Goal: Task Accomplishment & Management: Manage account settings

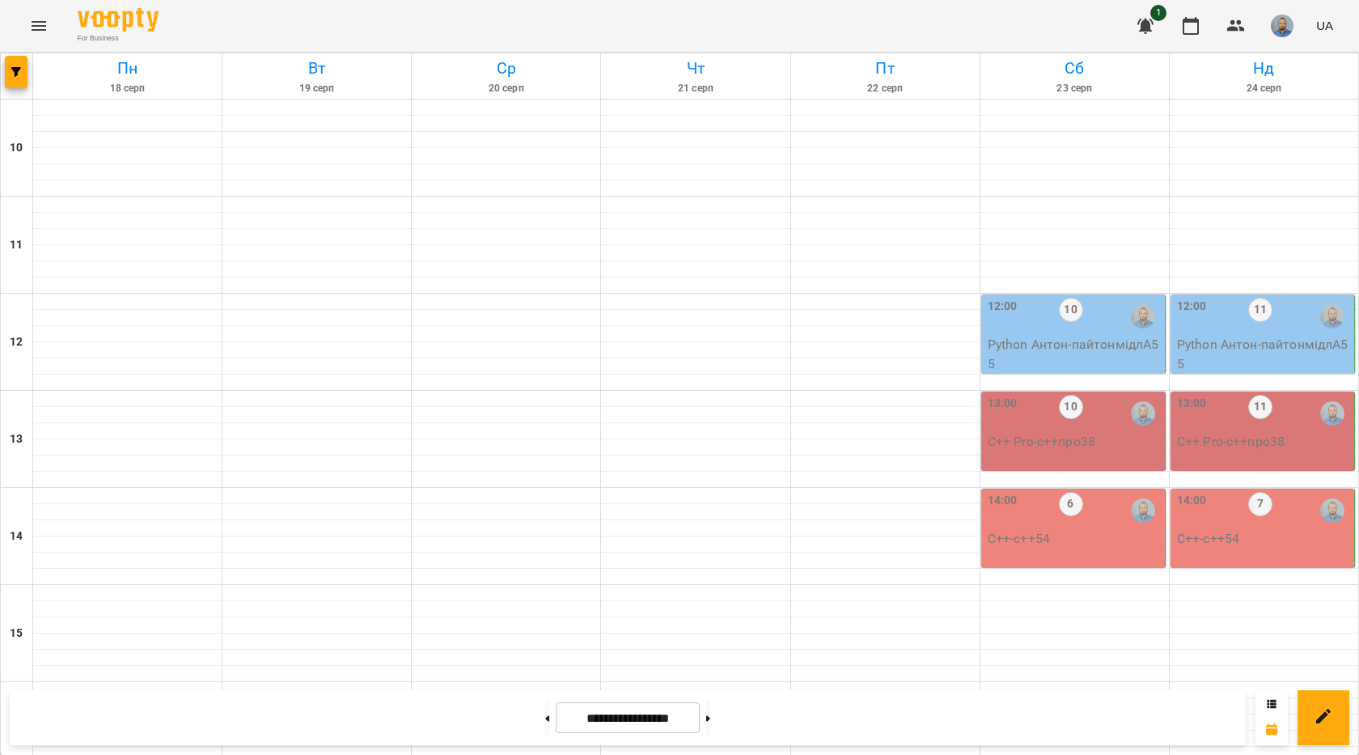
scroll to position [599, 0]
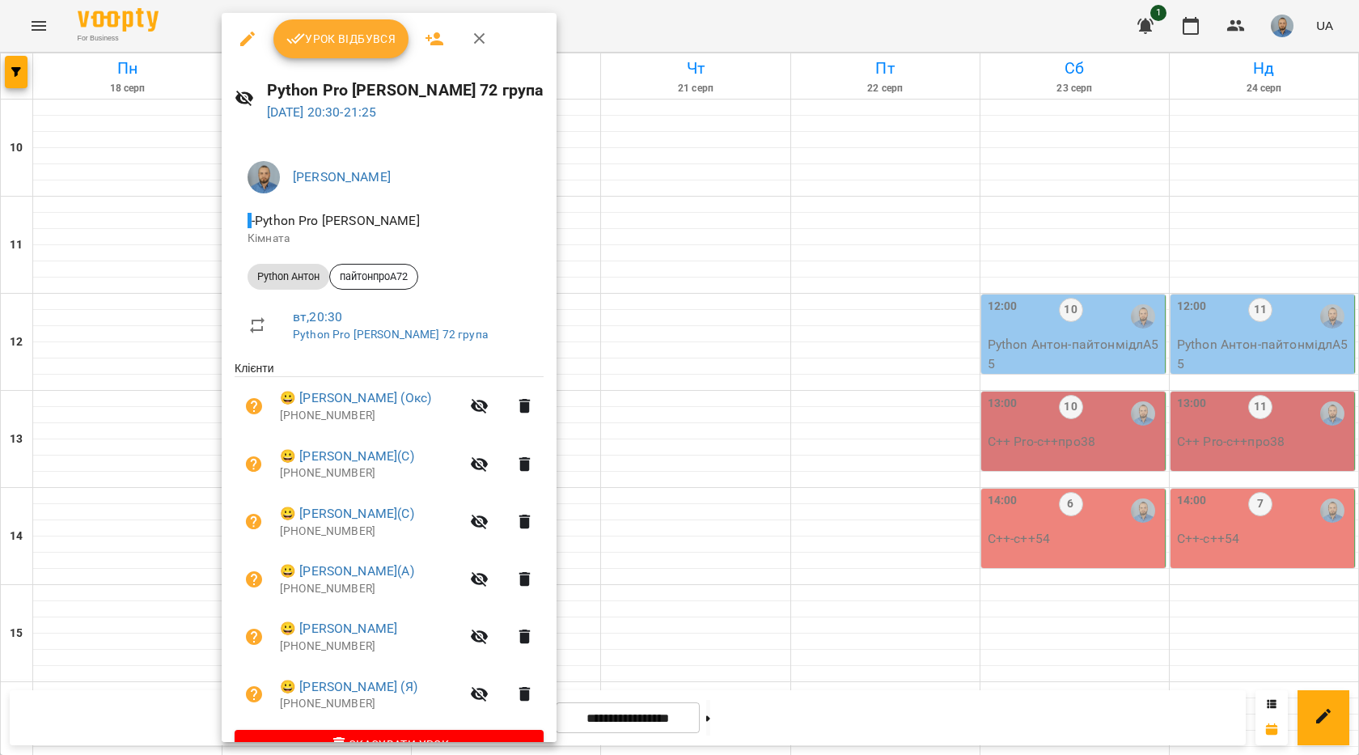
click at [351, 40] on span "Урок відбувся" at bounding box center [341, 38] width 110 height 19
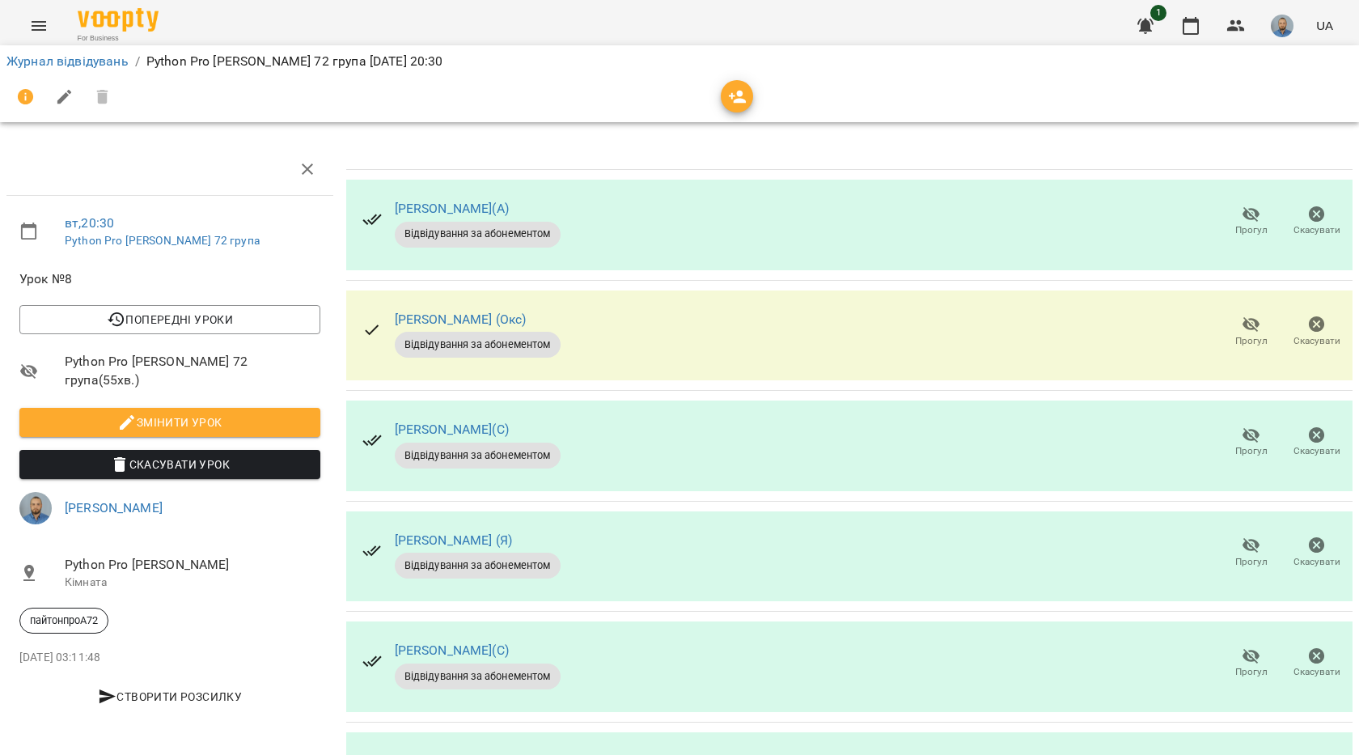
click at [1242, 218] on icon "button" at bounding box center [1251, 214] width 18 height 15
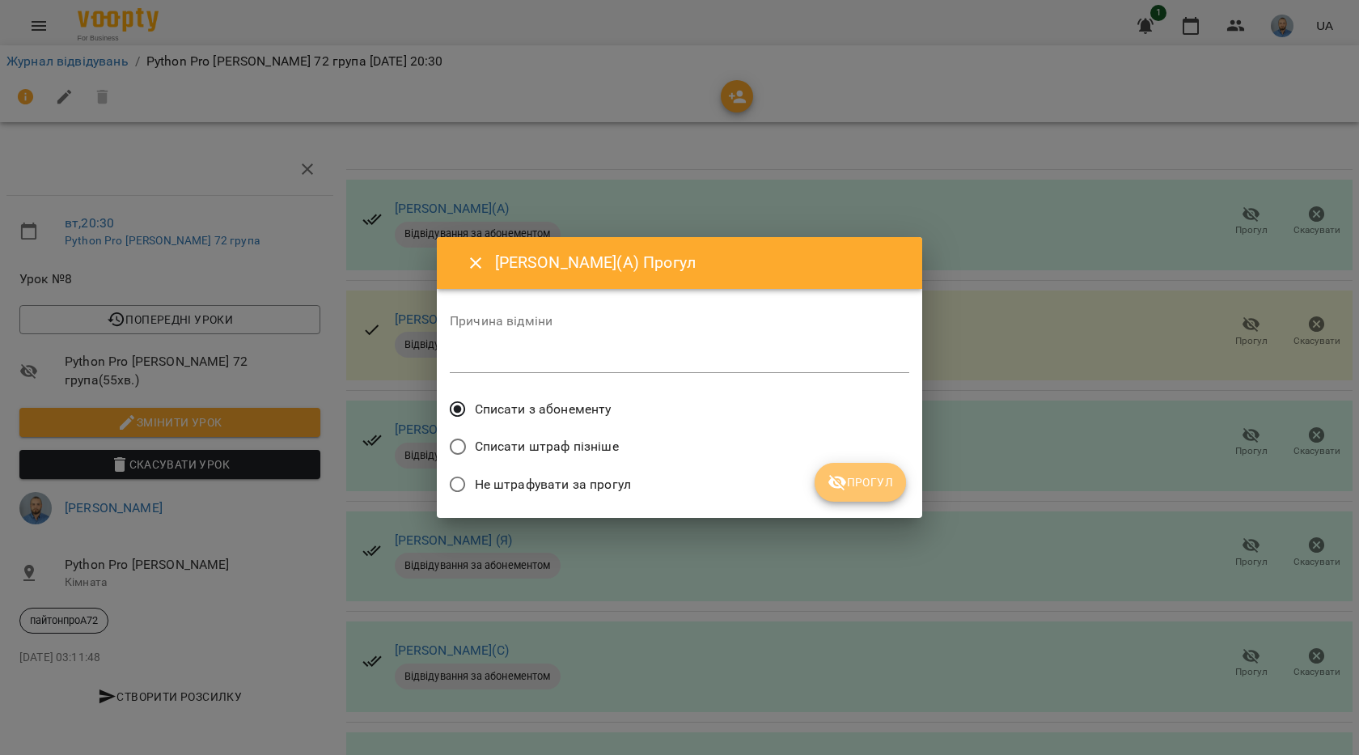
click at [844, 478] on button "Прогул" at bounding box center [860, 482] width 91 height 39
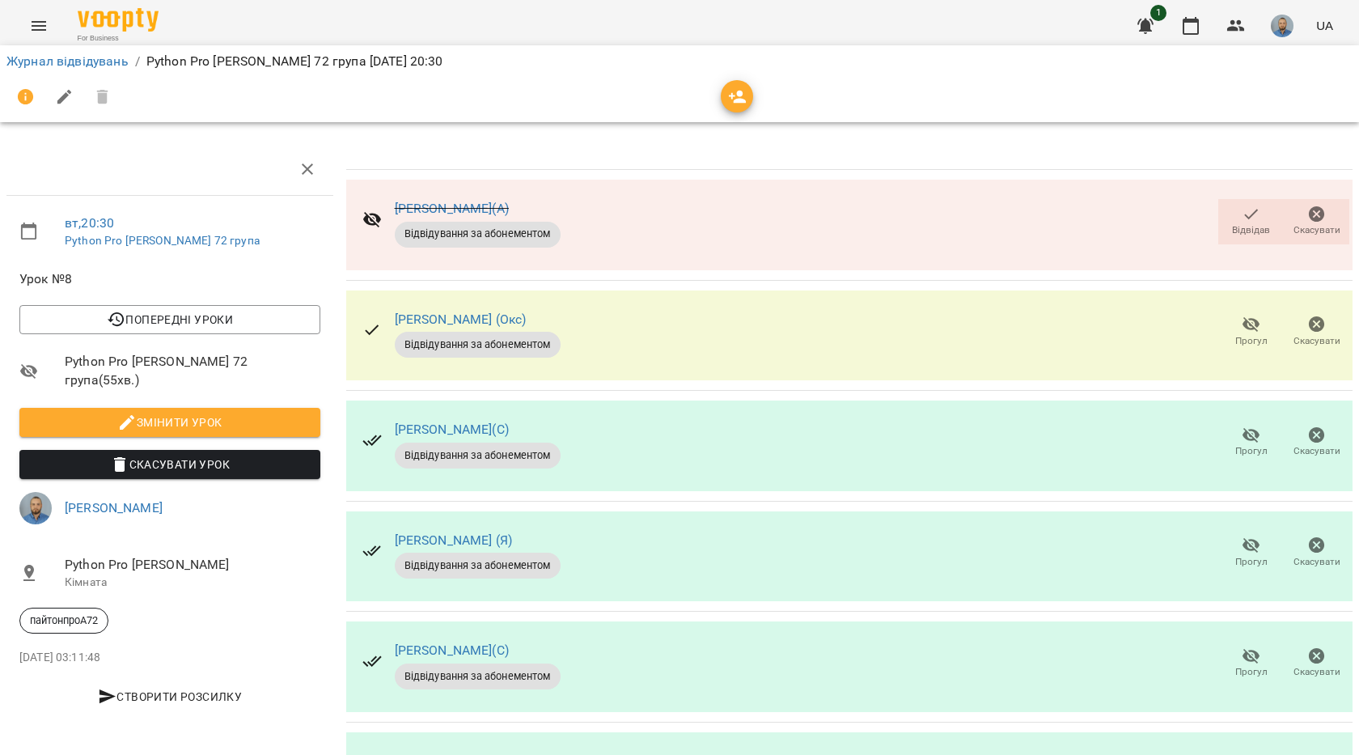
click at [1218, 342] on button "Прогул" at bounding box center [1251, 331] width 66 height 45
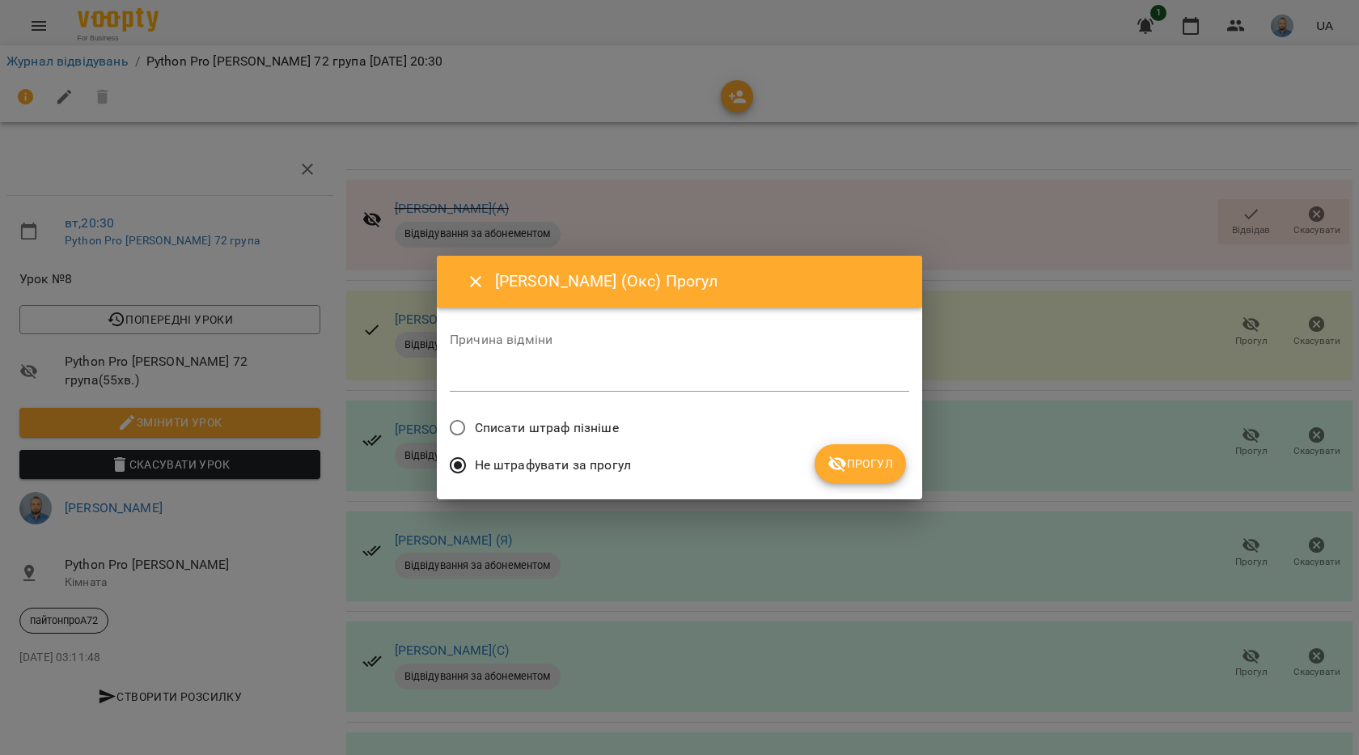
click at [860, 457] on span "Прогул" at bounding box center [860, 463] width 66 height 19
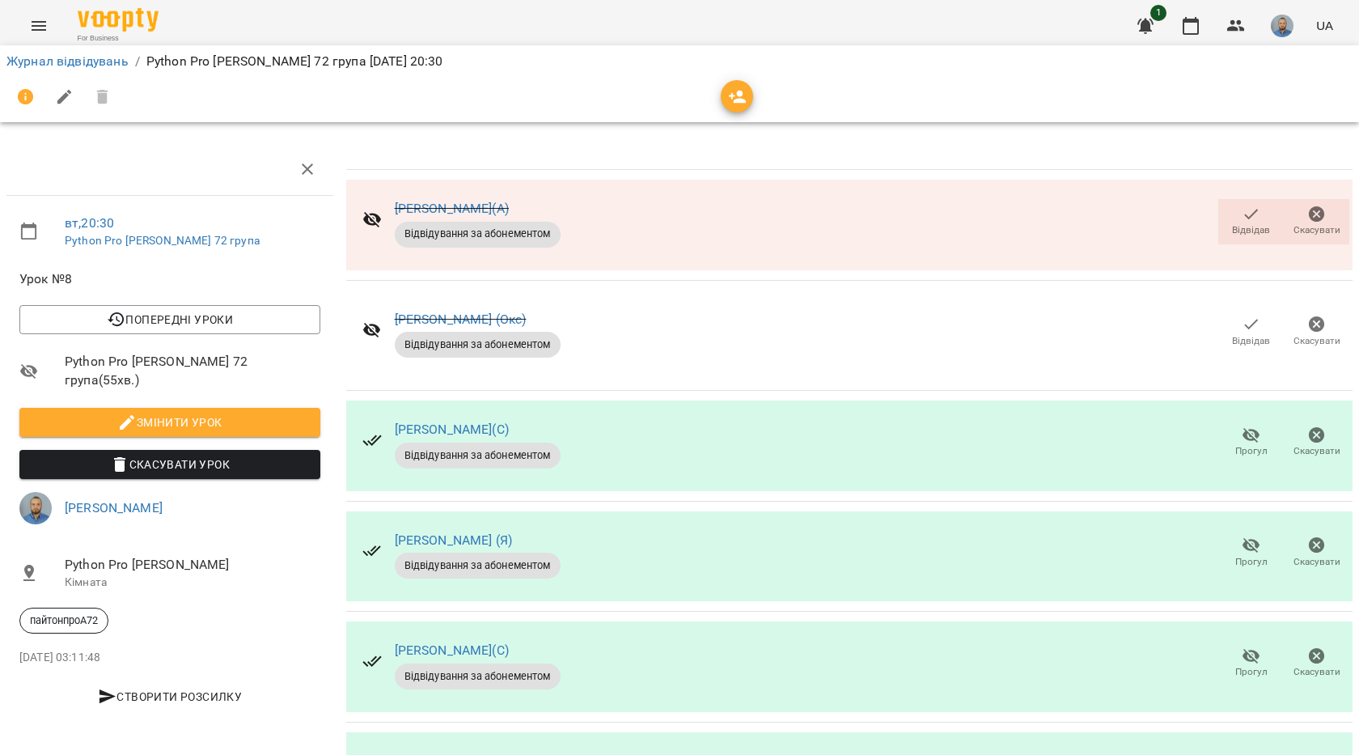
click at [1236, 557] on span "Прогул" at bounding box center [1251, 562] width 32 height 14
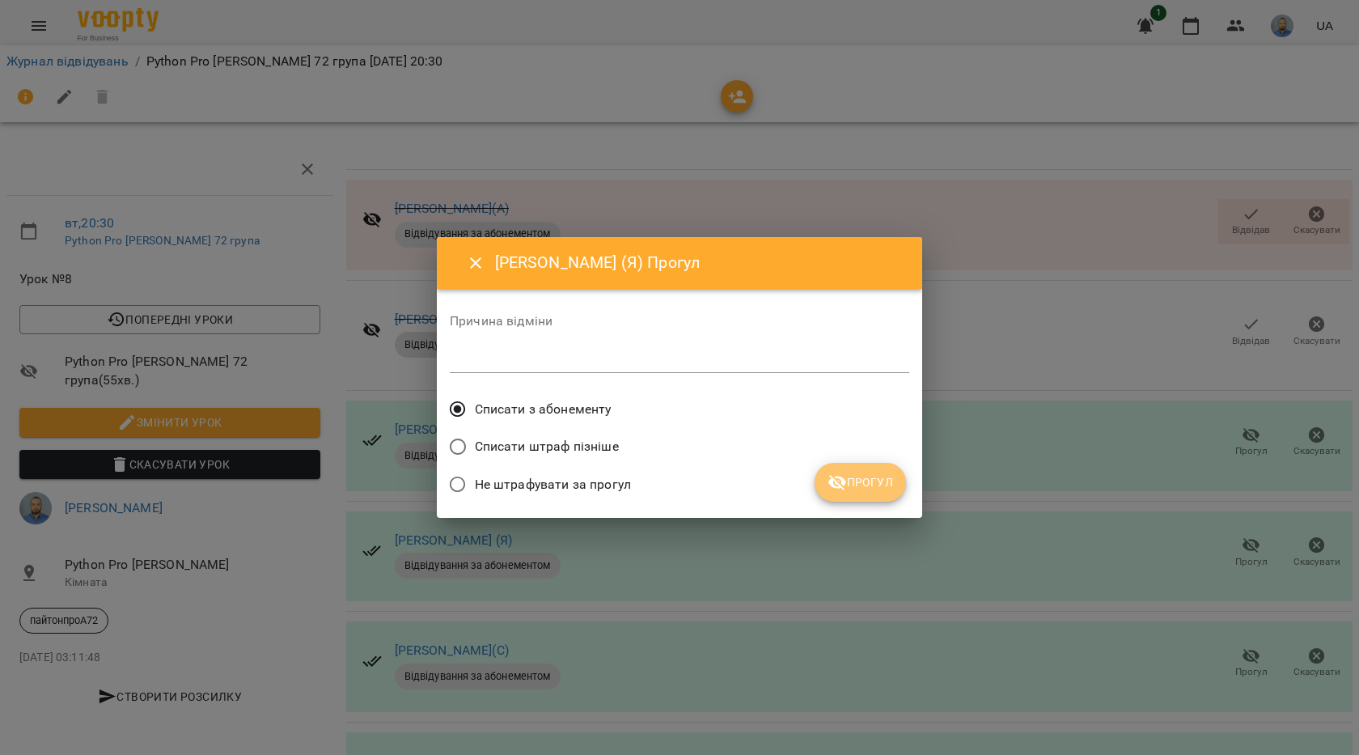
click at [852, 485] on span "Прогул" at bounding box center [860, 481] width 66 height 19
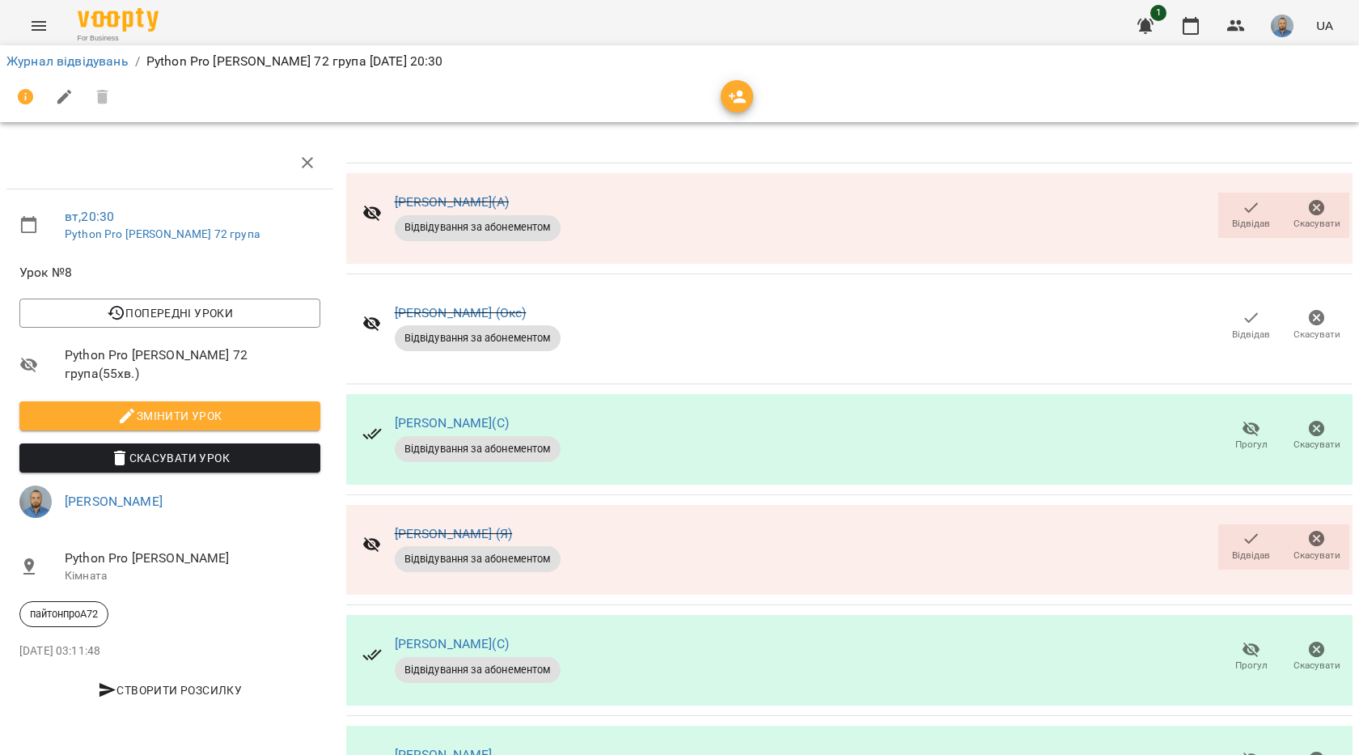
scroll to position [81, 0]
click at [1228, 640] on span "Прогул" at bounding box center [1251, 656] width 46 height 32
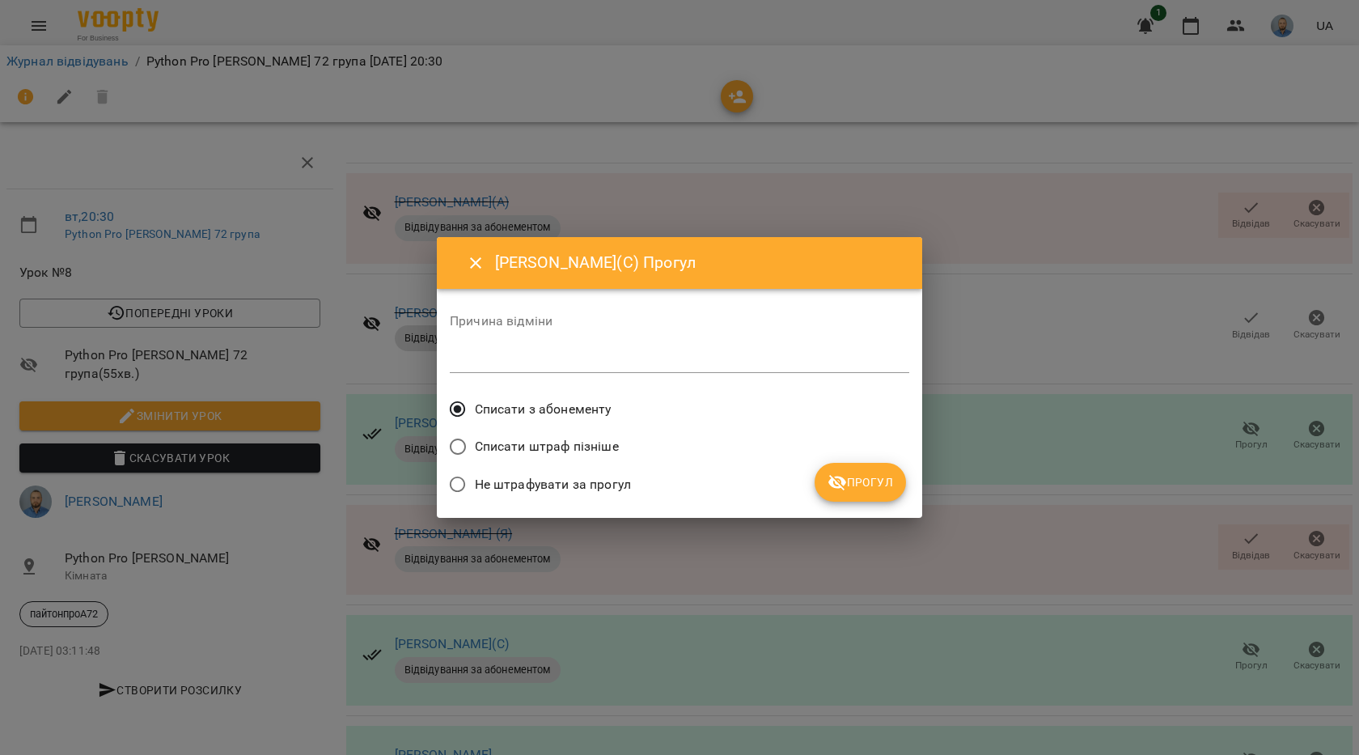
click at [844, 479] on icon "submit" at bounding box center [836, 481] width 19 height 19
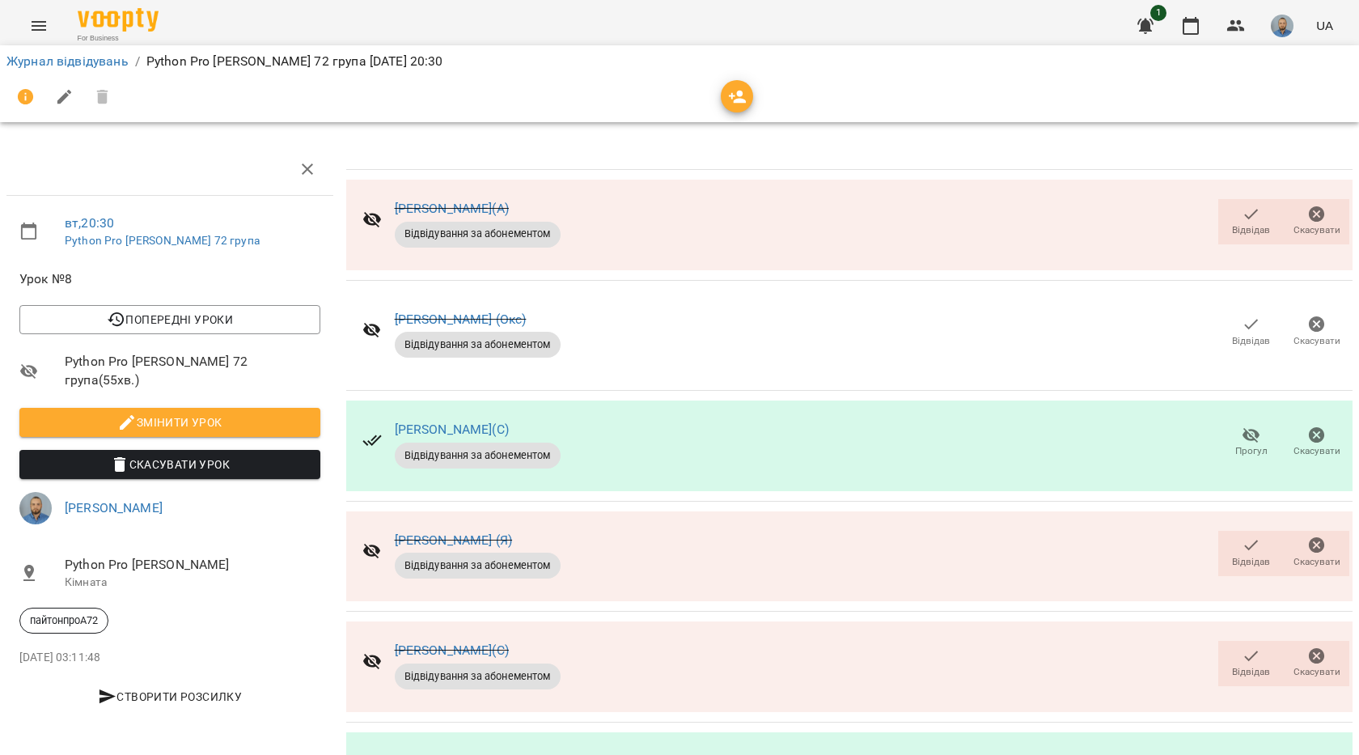
scroll to position [103, 0]
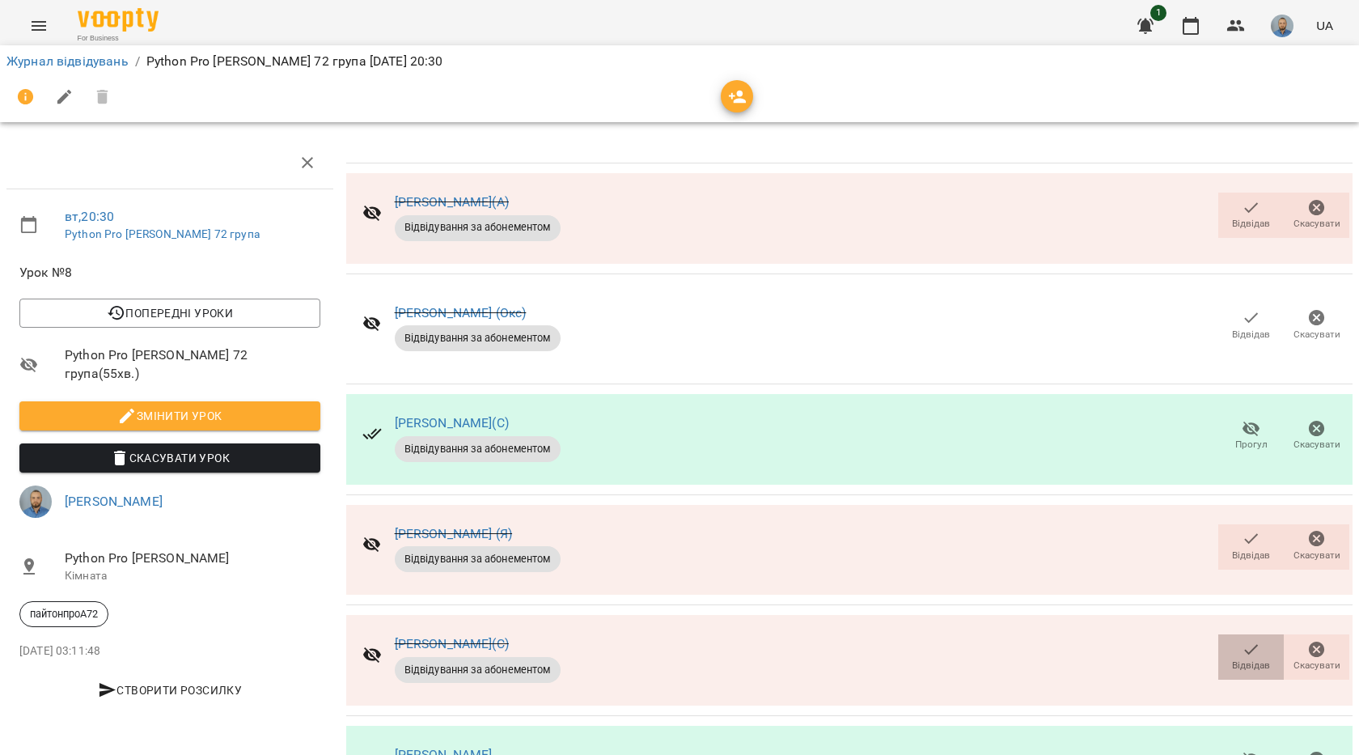
click at [1242, 640] on icon "button" at bounding box center [1251, 649] width 19 height 19
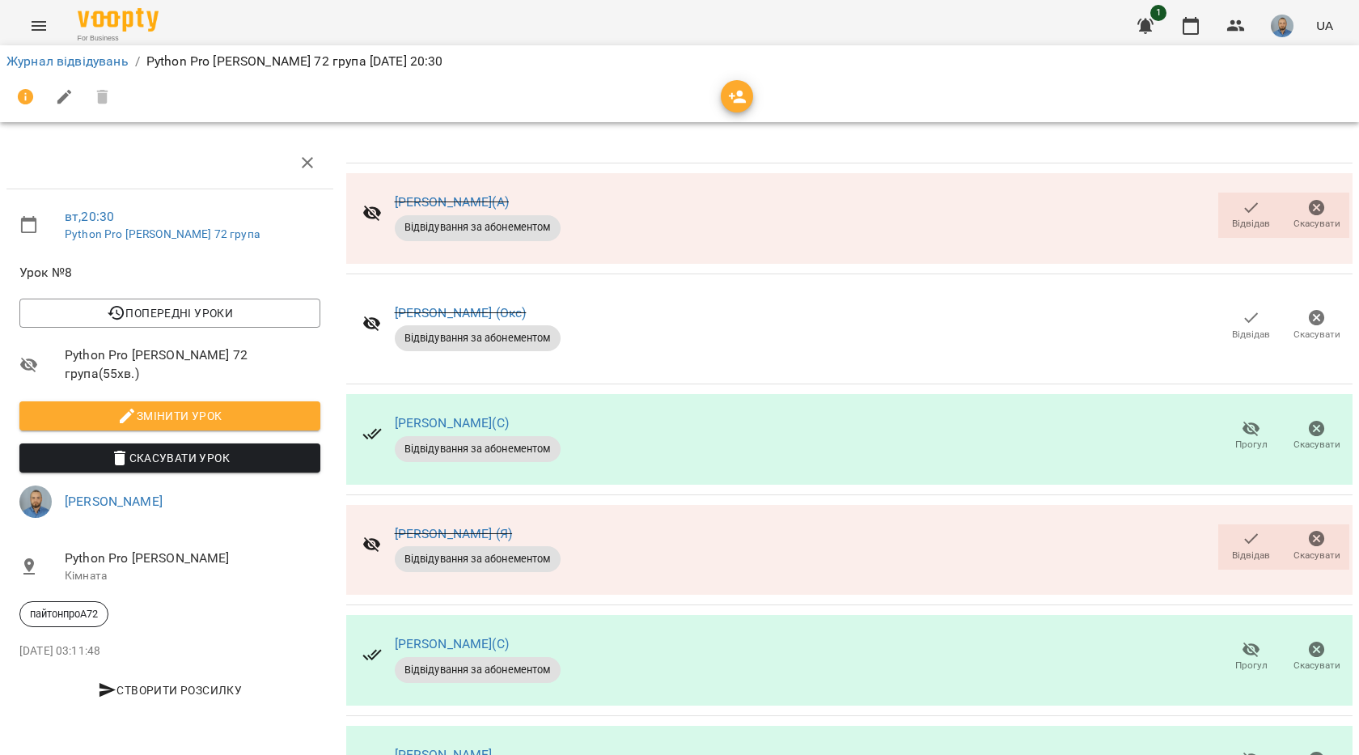
scroll to position [0, 0]
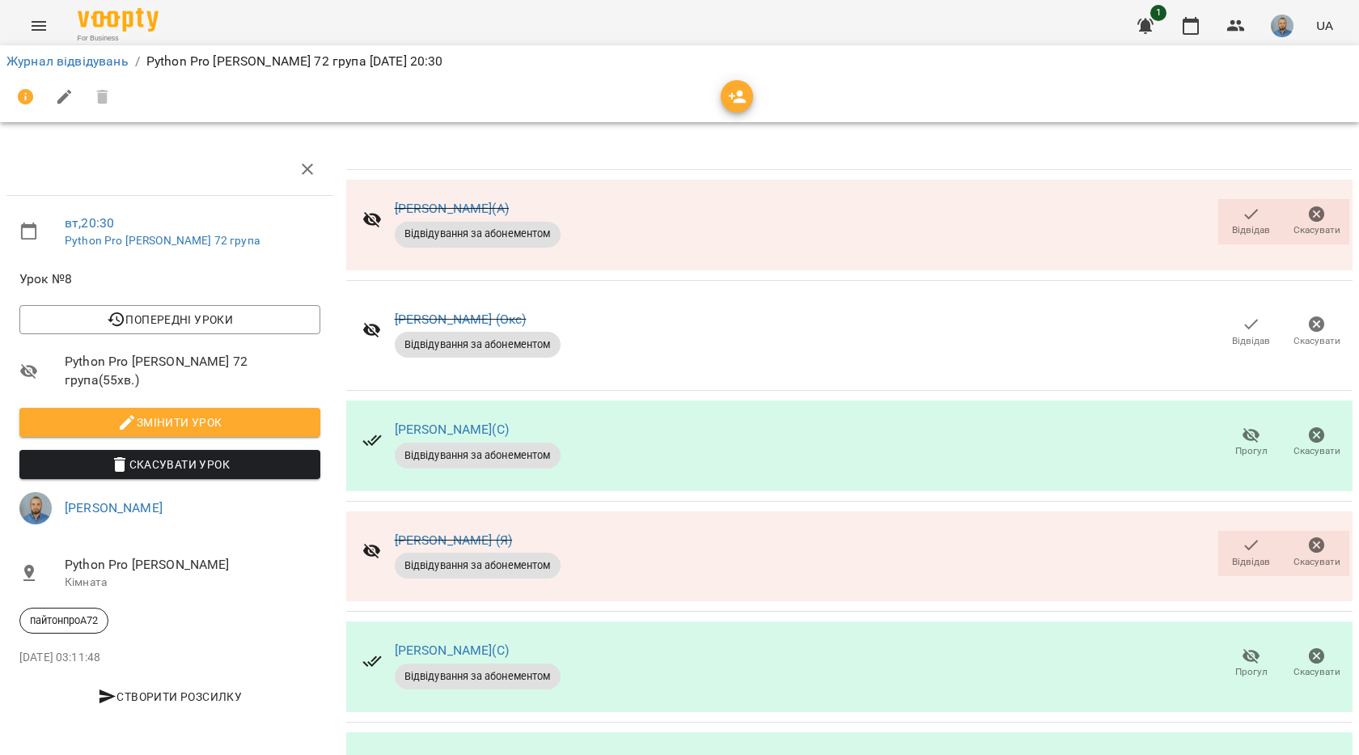
click at [1232, 557] on span "Відвідав" at bounding box center [1251, 562] width 38 height 14
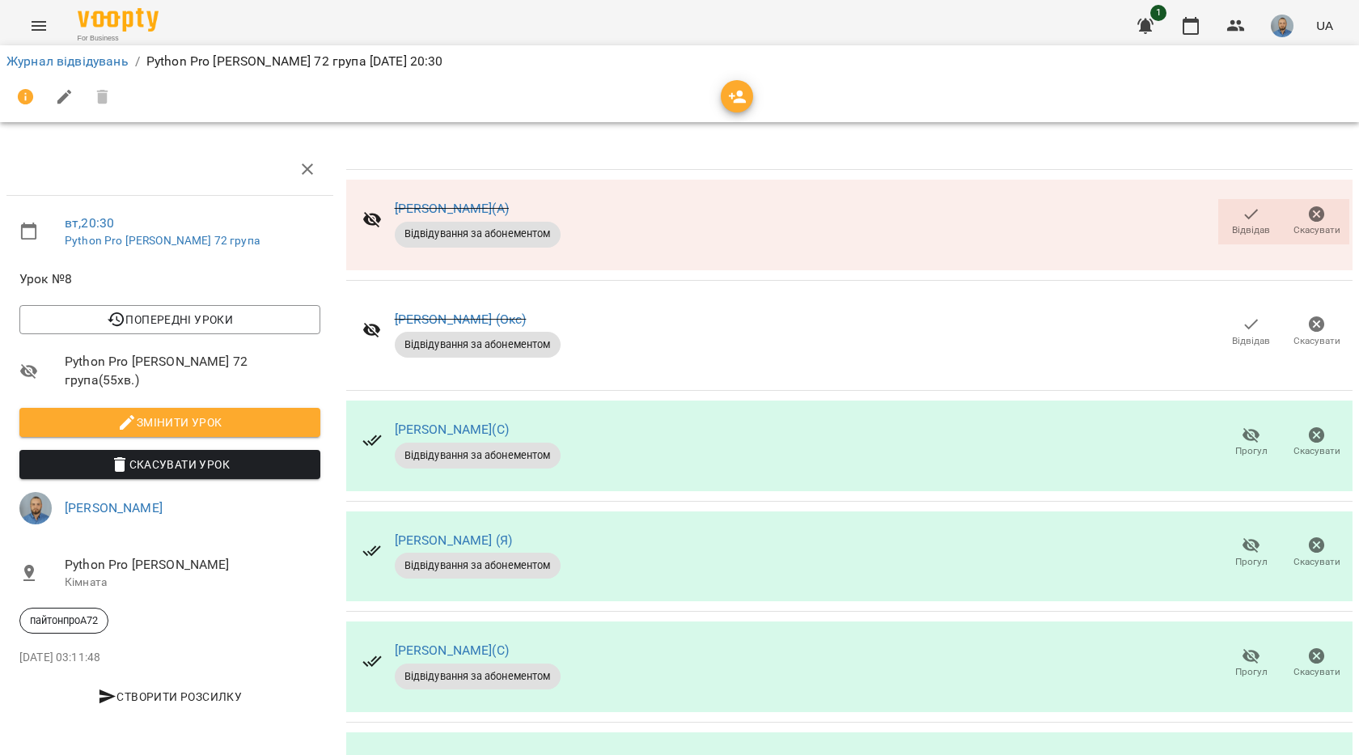
click at [1228, 327] on span "Відвідав" at bounding box center [1251, 331] width 46 height 32
